Goal: Information Seeking & Learning: Compare options

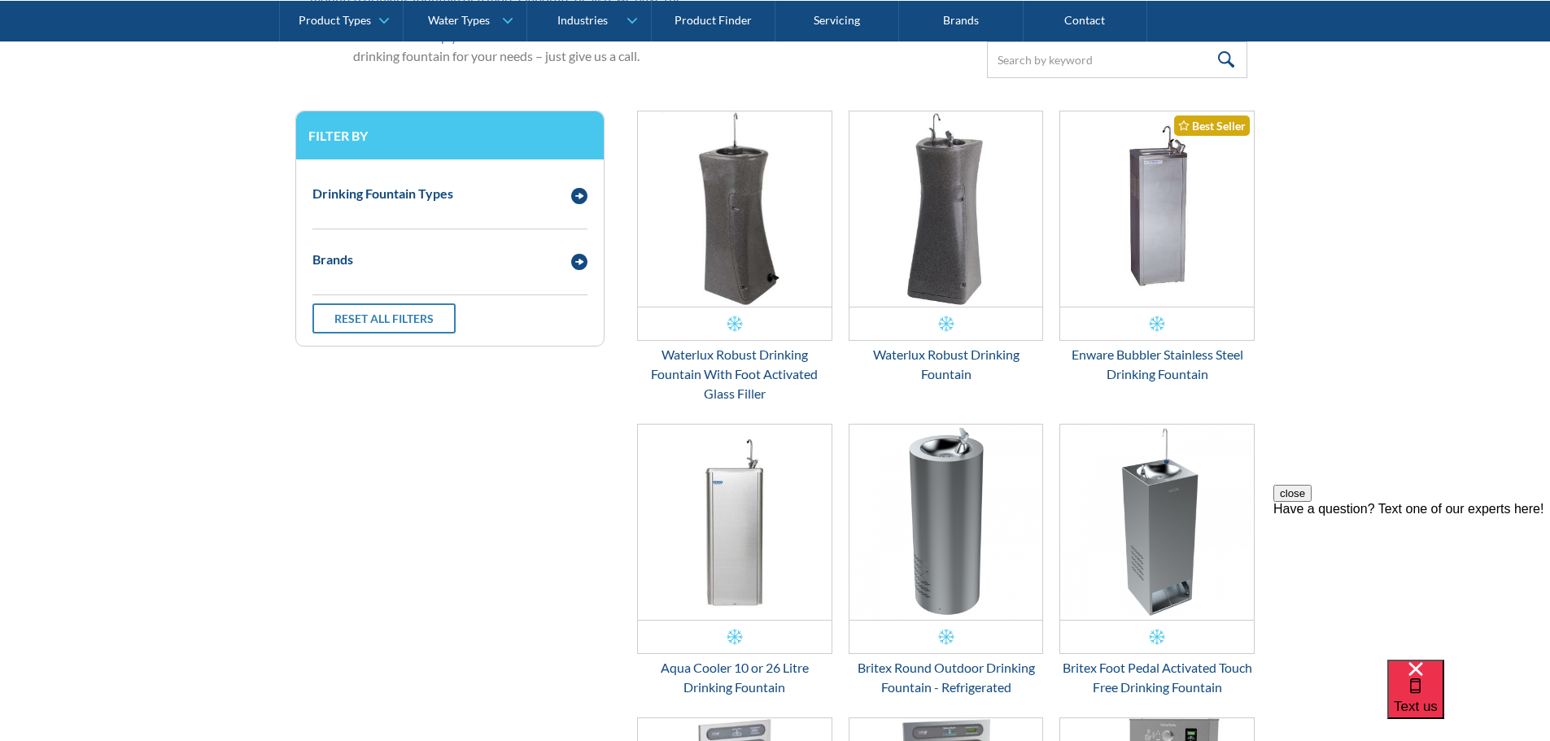
scroll to position [684, 0]
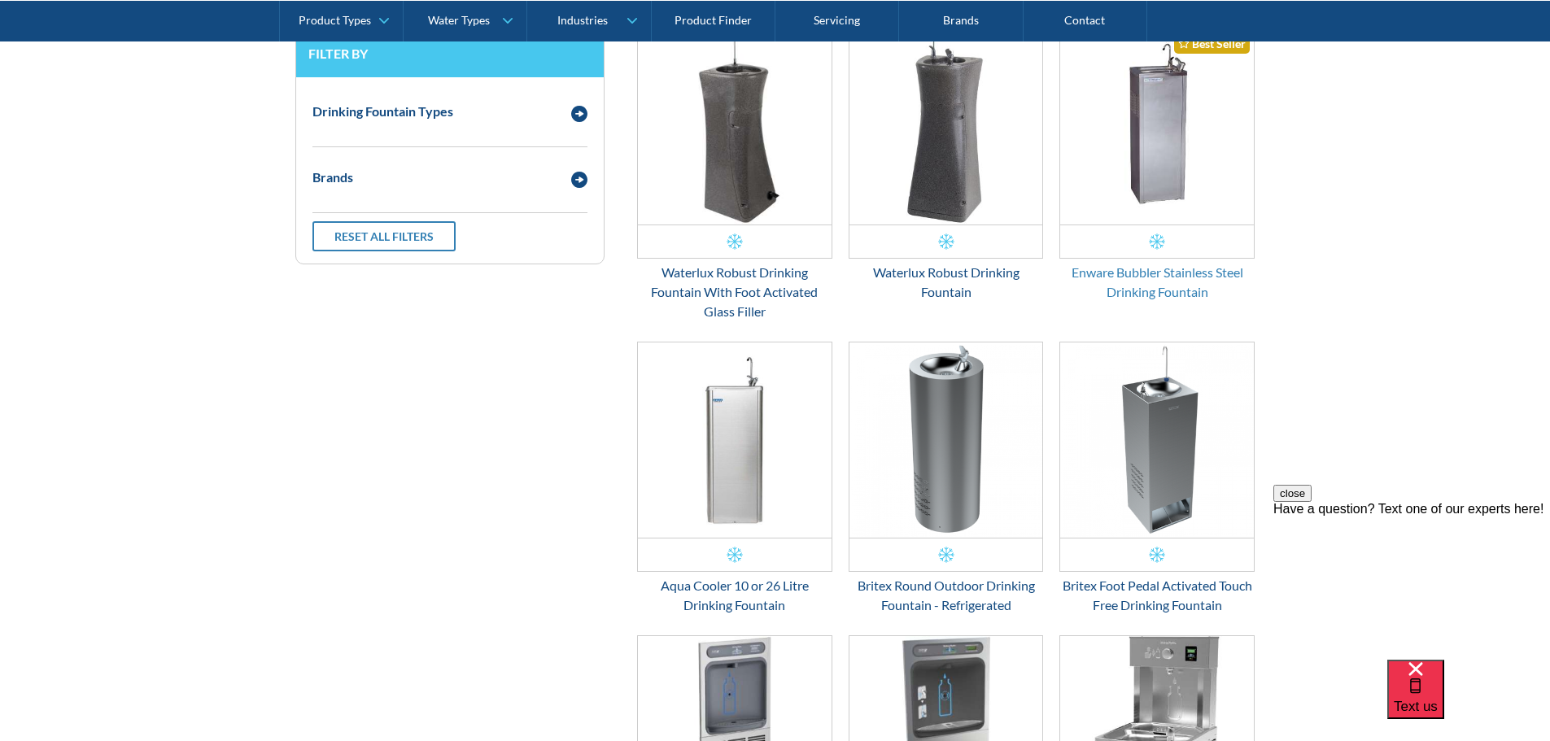
click at [1189, 290] on div "Enware Bubbler Stainless Steel Drinking Fountain" at bounding box center [1156, 282] width 195 height 39
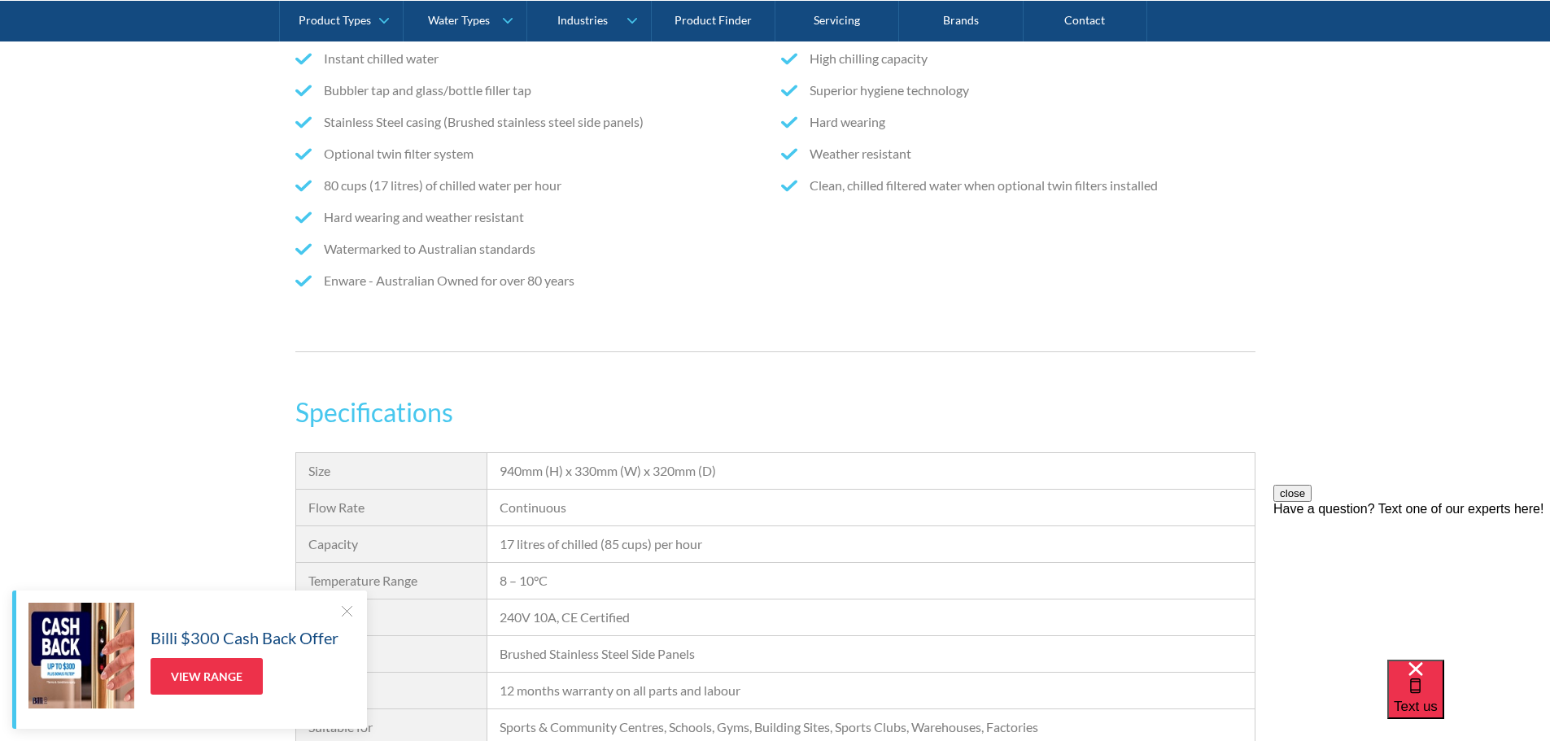
scroll to position [1139, 0]
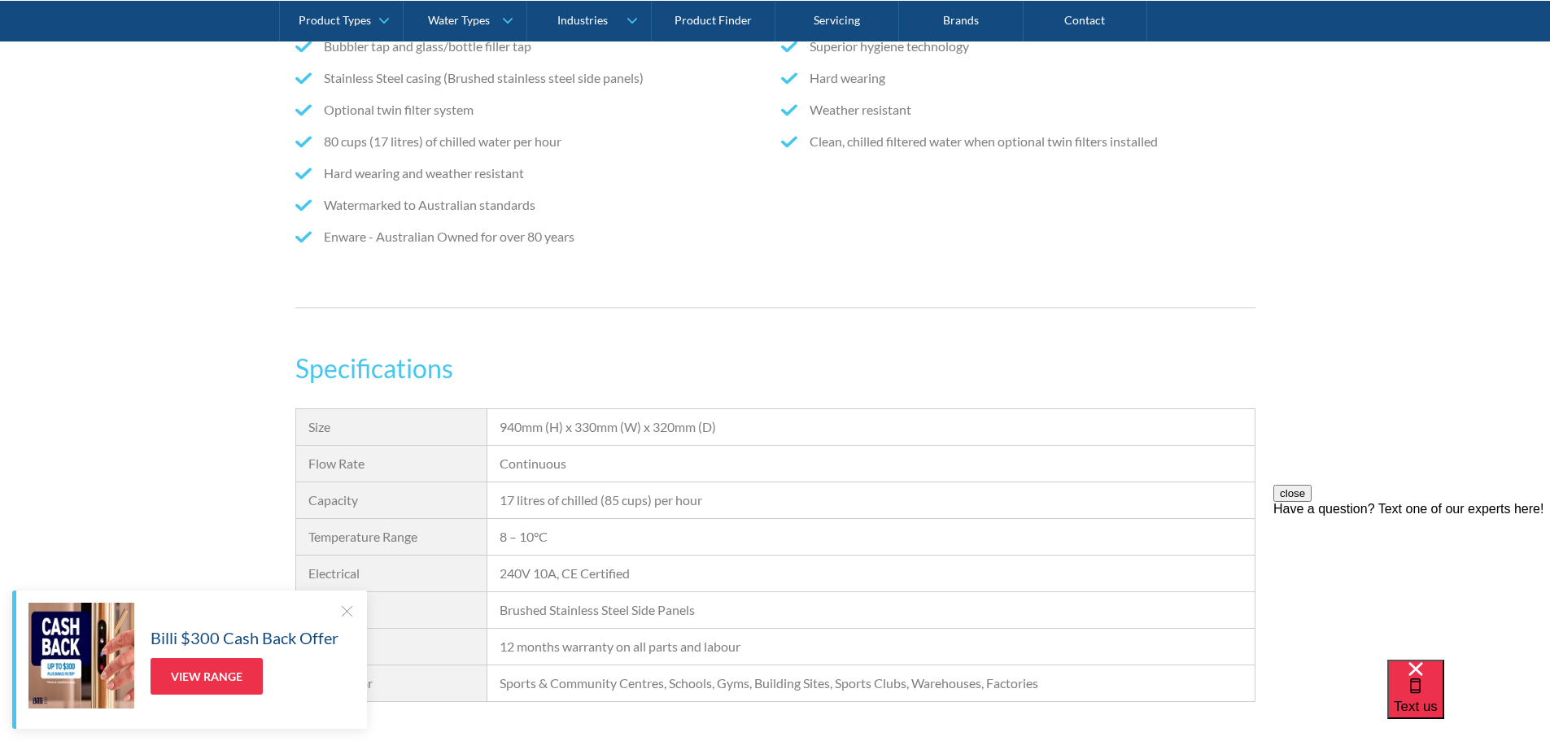
click at [346, 609] on div at bounding box center [346, 611] width 16 height 16
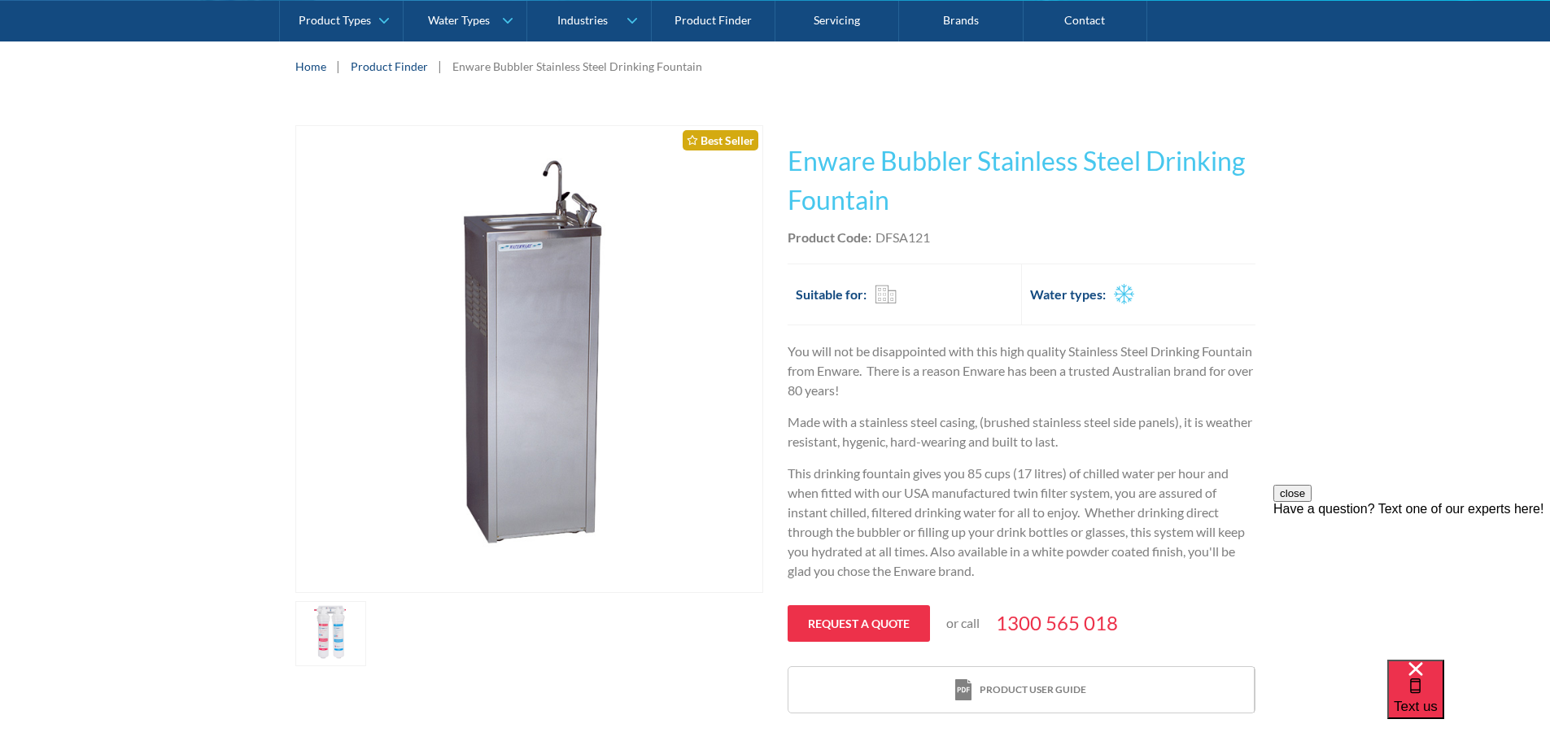
scroll to position [163, 0]
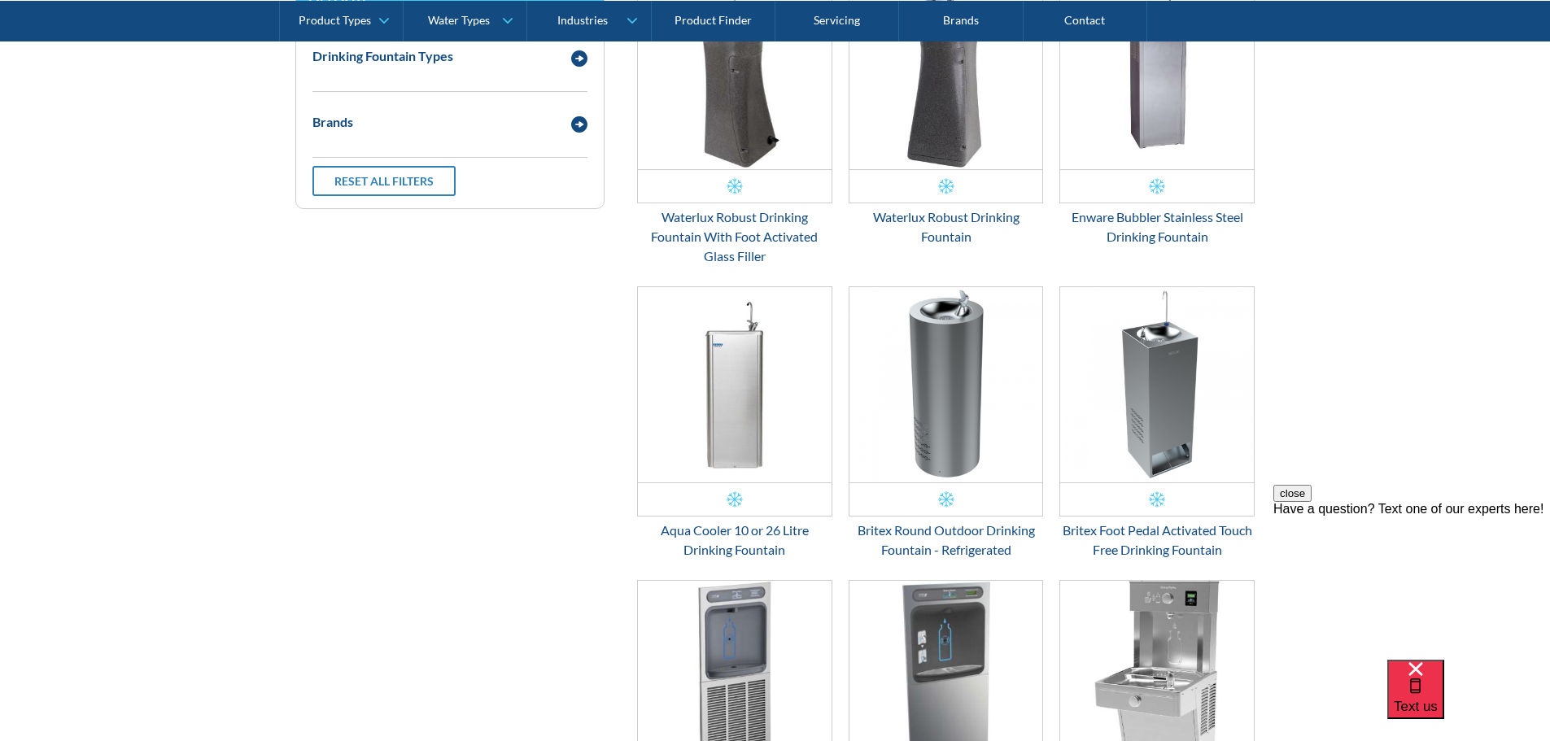
scroll to position [766, 0]
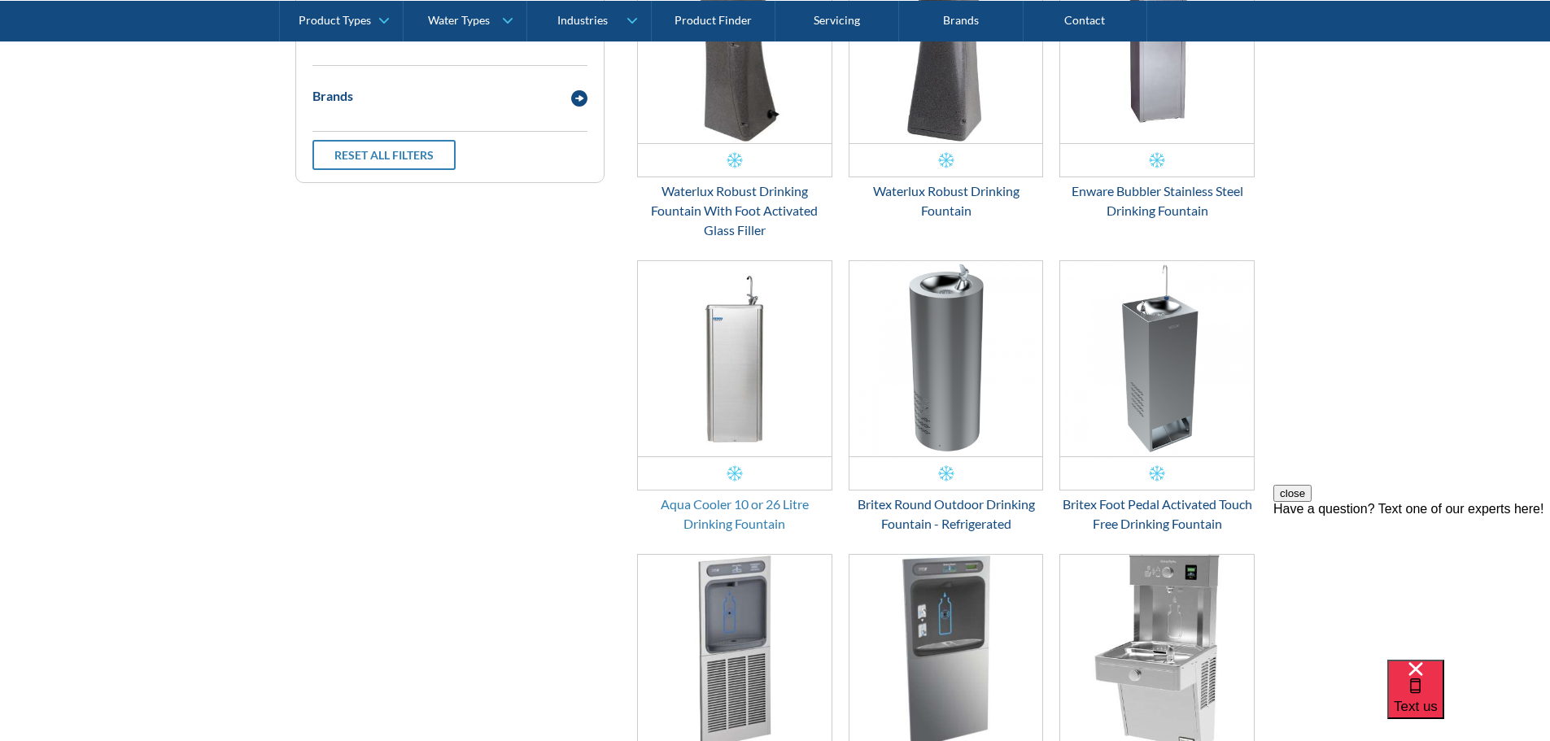
click at [741, 522] on div "Aqua Cooler 10 or 26 Litre Drinking Fountain" at bounding box center [734, 514] width 195 height 39
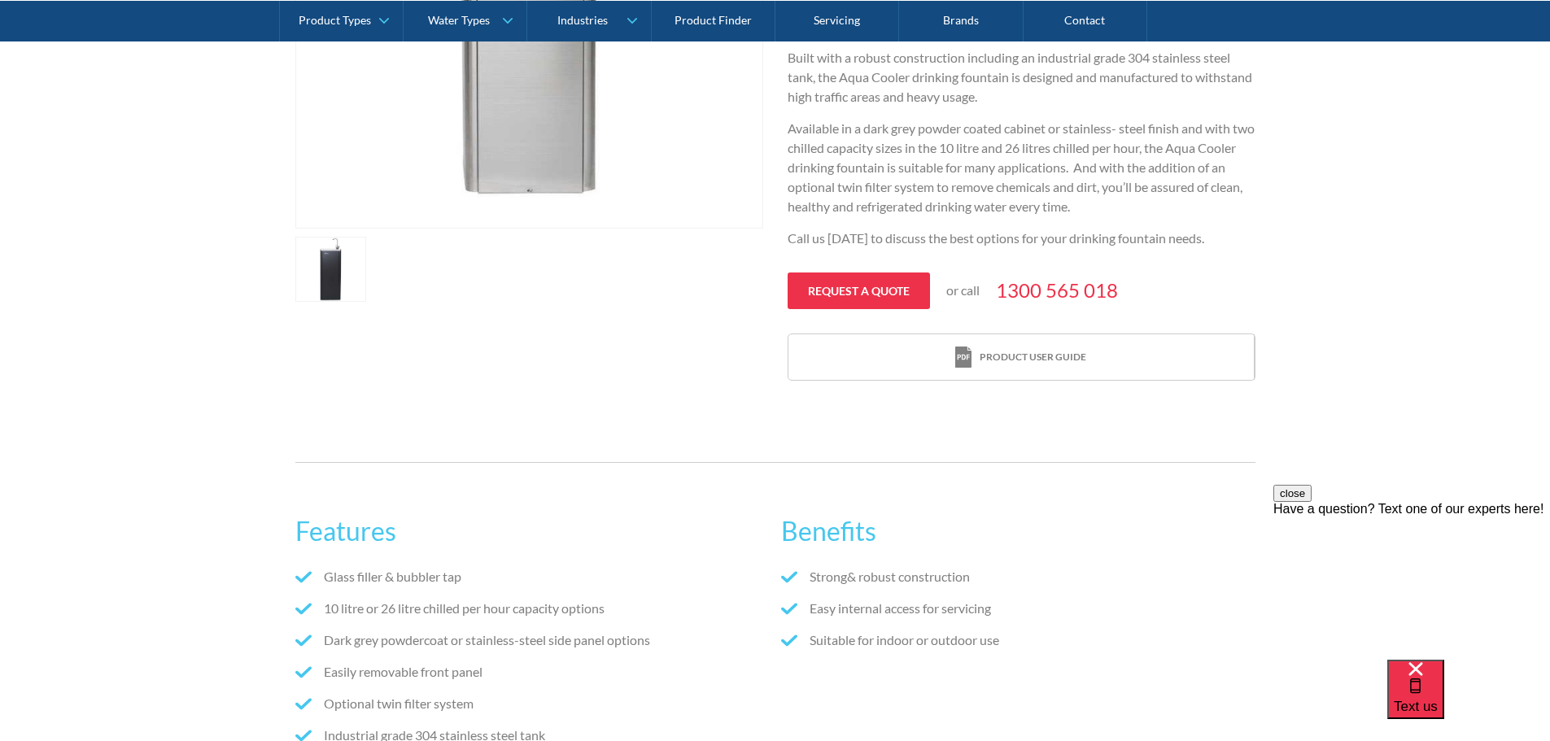
scroll to position [570, 0]
